Goal: Task Accomplishment & Management: Manage account settings

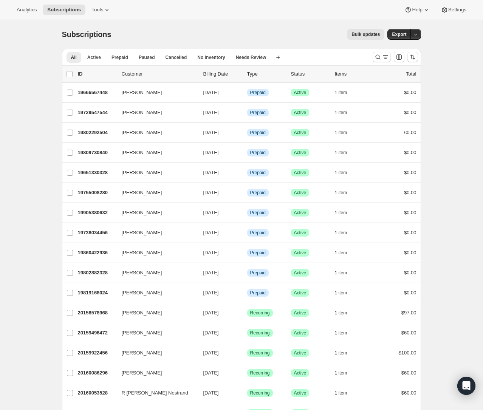
click at [100, 15] on div "Analytics Subscriptions Tools Help Settings" at bounding box center [241, 10] width 483 height 20
click at [102, 8] on span "Tools" at bounding box center [98, 10] width 12 height 6
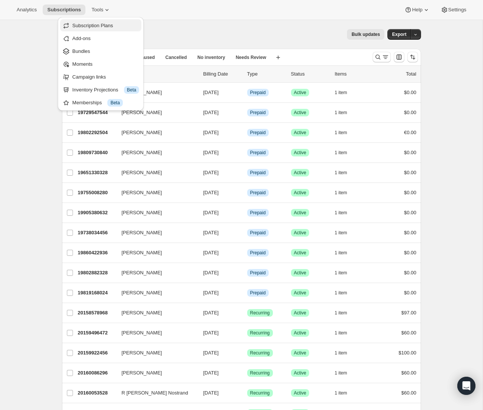
click at [95, 22] on span "Subscription Plans" at bounding box center [105, 26] width 67 height 8
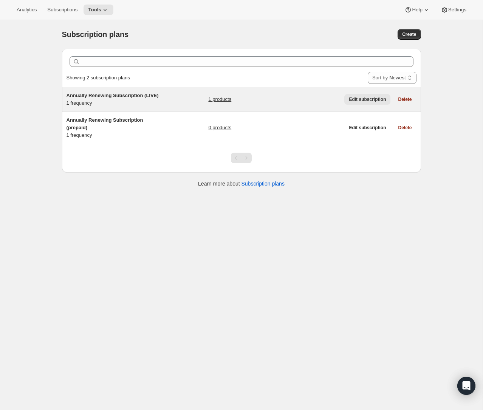
click at [363, 102] on button "Edit subscription" at bounding box center [368, 99] width 46 height 11
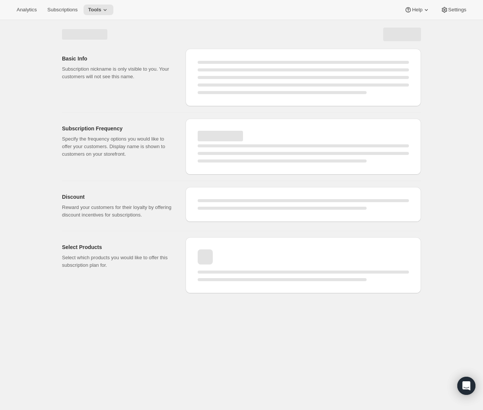
select select "WEEK"
select select "MONTH"
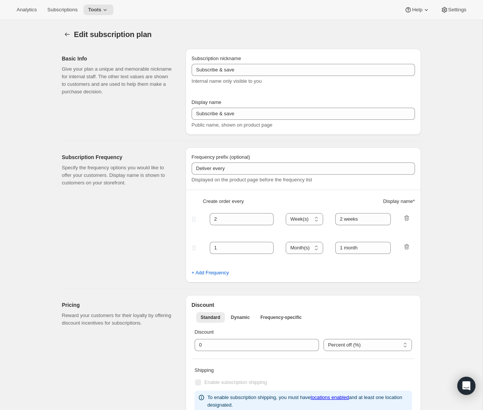
type input "Annually Renewing Subscription (LIVE)"
type input "Annually Renewing Subscription"
type input "1"
select select "YEAR"
type input "Quarter"
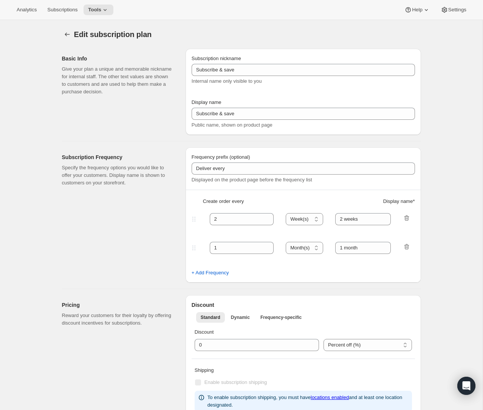
checkbox input "true"
select select "YEARDAY"
select select "28"
select select "4"
select select "28"
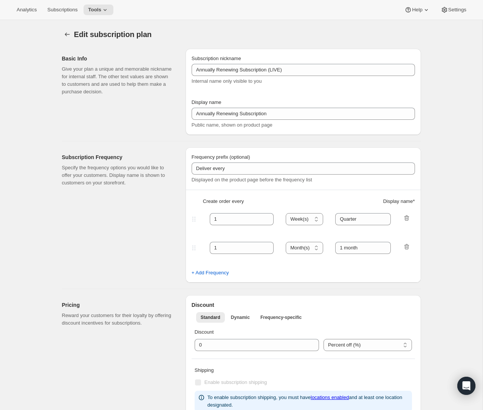
select select "7"
select select "28"
select select "10"
select select "28"
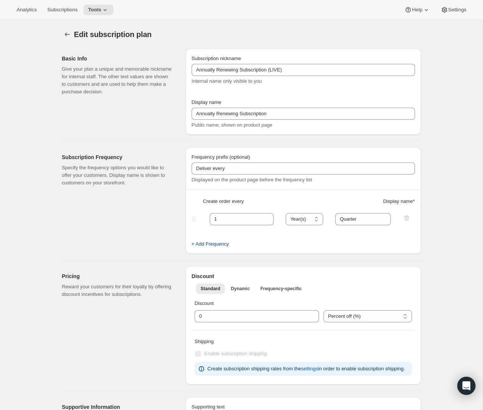
click at [214, 245] on span "+ Add Frequency" at bounding box center [210, 245] width 37 height 8
select select "YEAR"
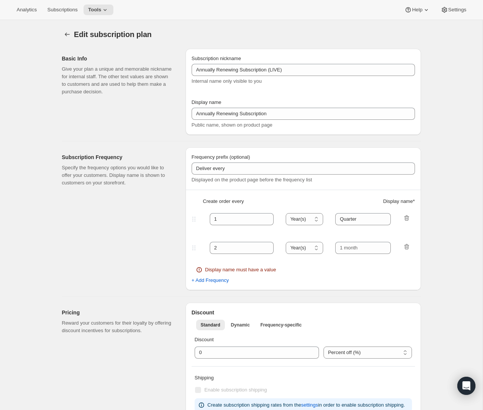
click at [408, 242] on div "2 Day(s) Week(s) Month(s) Year(s) Year(s)" at bounding box center [300, 248] width 220 height 12
click at [407, 247] on icon "button" at bounding box center [407, 247] width 1 height 2
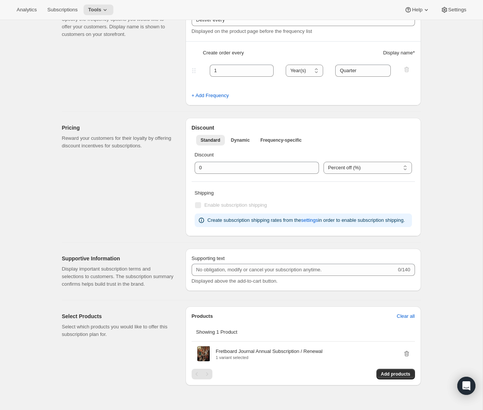
scroll to position [54, 0]
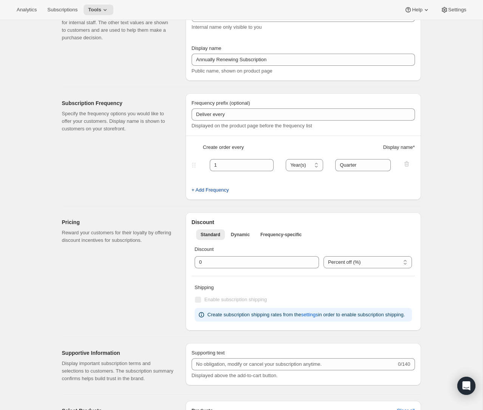
click at [221, 189] on span "+ Add Frequency" at bounding box center [210, 190] width 37 height 8
select select "YEAR"
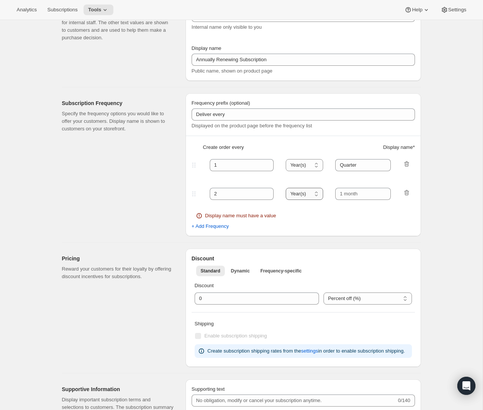
click at [308, 191] on select "Day(s) Week(s) Month(s) Year(s)" at bounding box center [304, 194] width 37 height 12
click at [407, 189] on icon "button" at bounding box center [407, 193] width 8 height 8
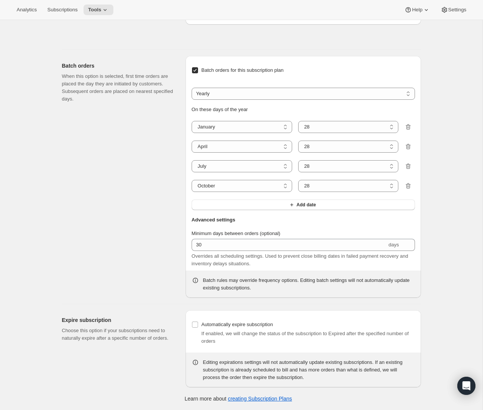
scroll to position [0, 0]
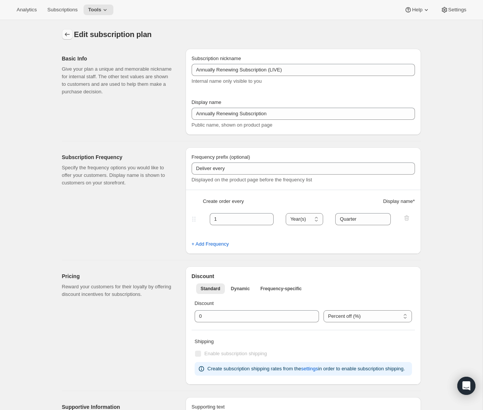
click at [67, 34] on icon "Subscription plans" at bounding box center [68, 35] width 8 height 8
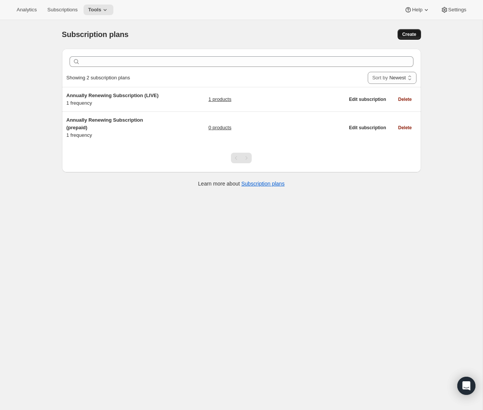
click at [407, 38] on button "Create" at bounding box center [409, 34] width 23 height 11
select select "WEEK"
select select "MONTH"
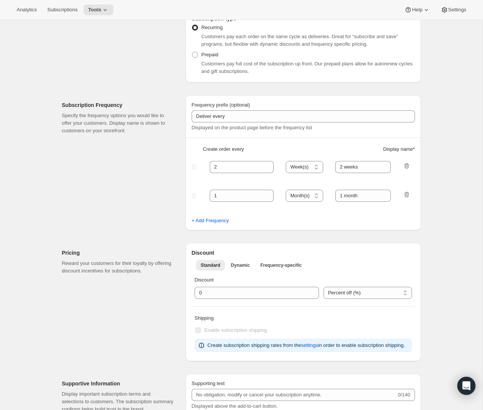
scroll to position [206, 0]
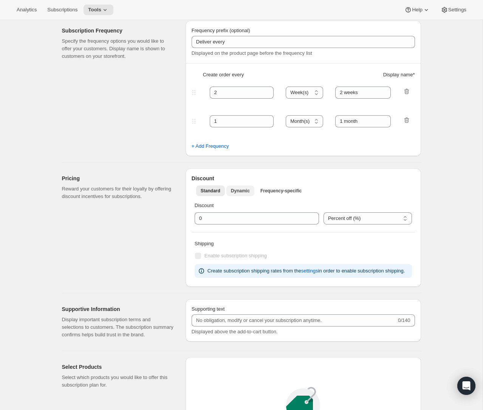
click at [233, 192] on span "Dynamic" at bounding box center [240, 191] width 19 height 6
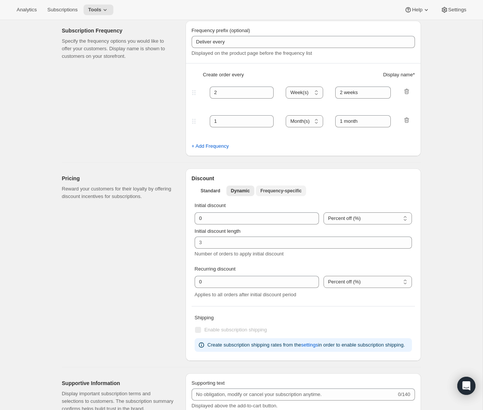
click at [284, 188] on span "Frequency-specific" at bounding box center [281, 191] width 41 height 6
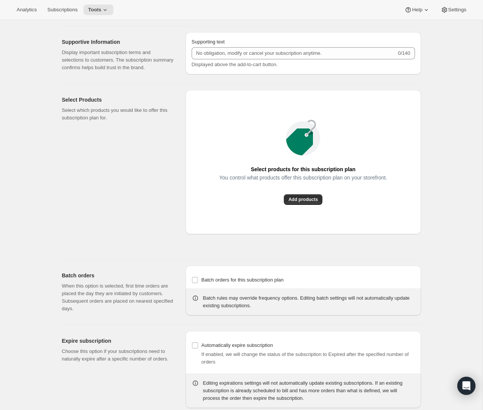
scroll to position [557, 0]
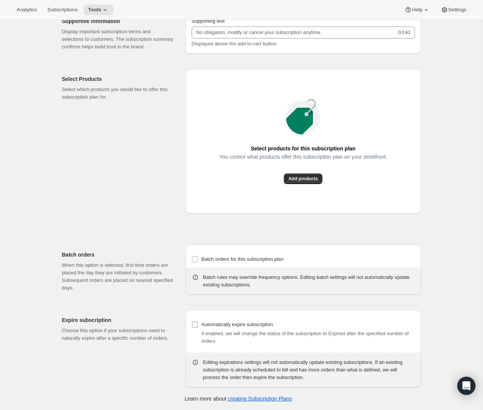
click at [194, 326] on input "Automatically expire subscription" at bounding box center [195, 325] width 6 height 6
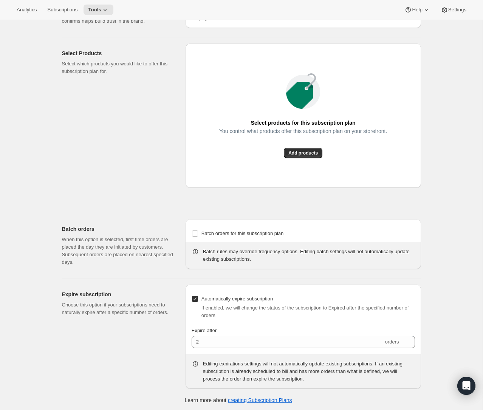
scroll to position [584, 0]
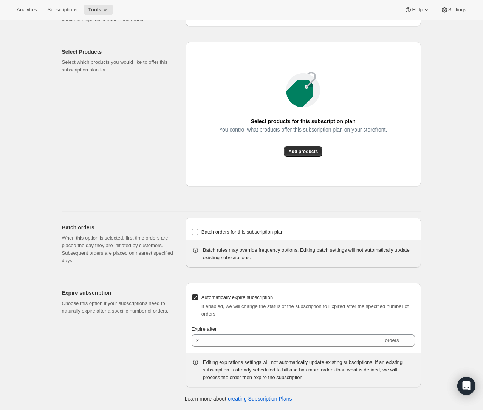
click at [192, 295] on input "Automatically expire subscription" at bounding box center [195, 298] width 6 height 6
checkbox input "false"
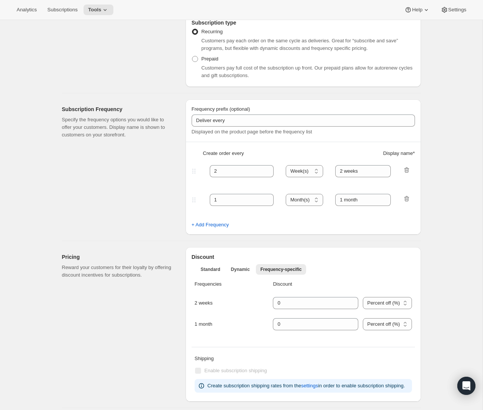
scroll to position [0, 0]
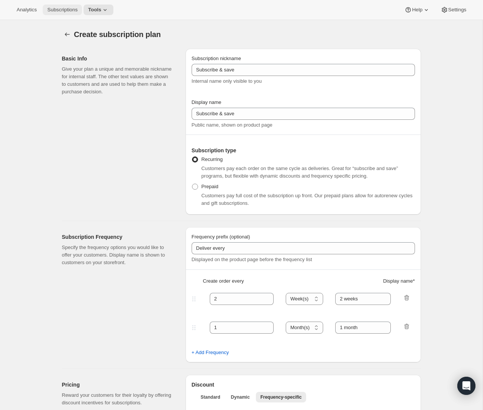
click at [67, 12] on span "Subscriptions" at bounding box center [62, 10] width 30 height 6
